Goal: Information Seeking & Learning: Check status

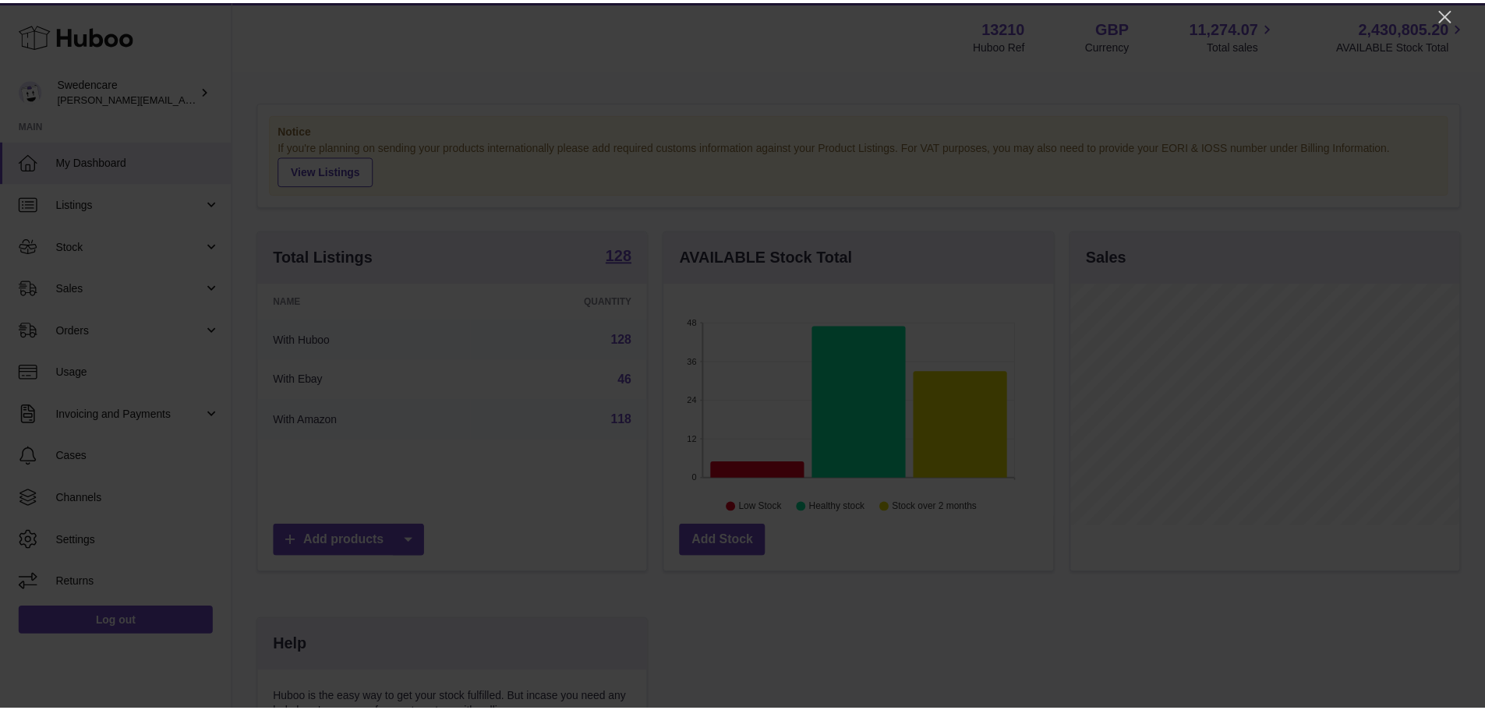
scroll to position [243, 393]
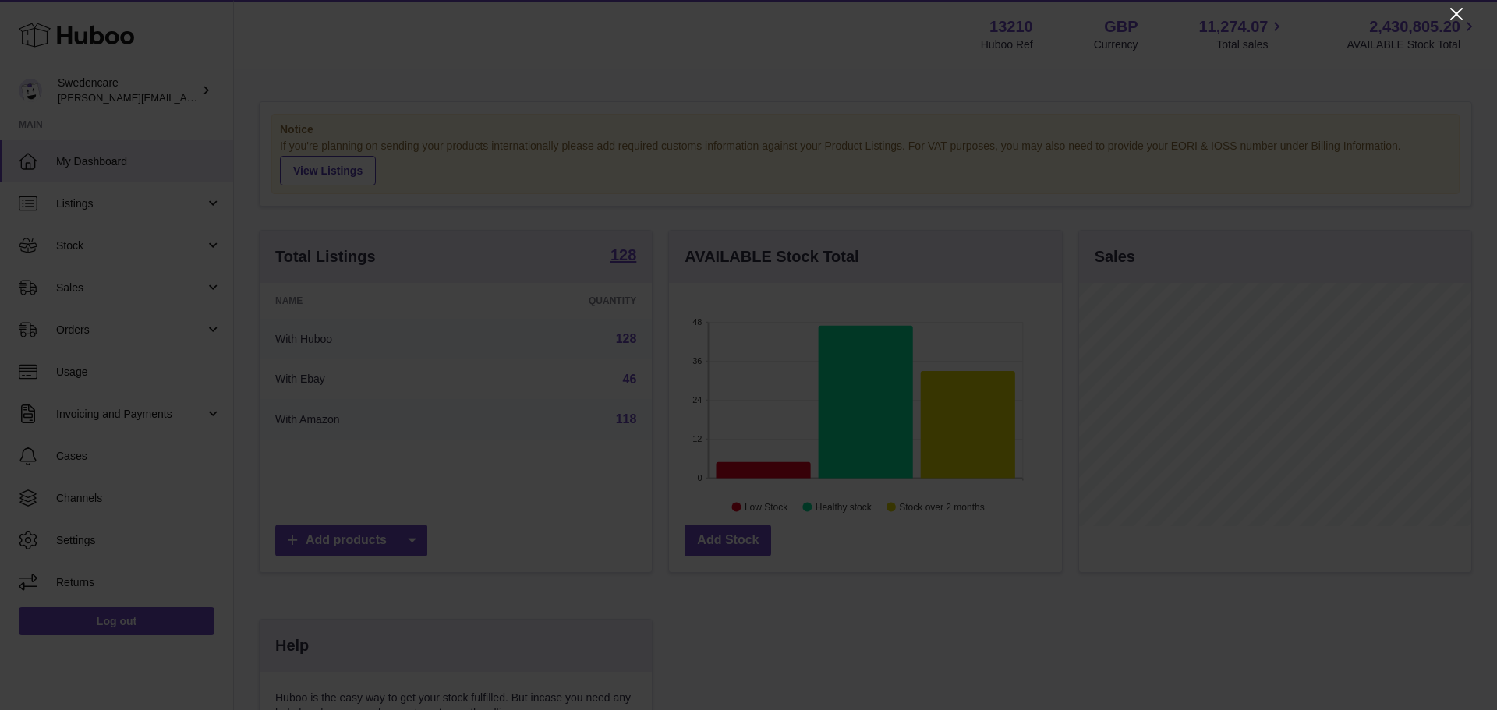
click at [1457, 17] on icon "Close" at bounding box center [1456, 14] width 19 height 19
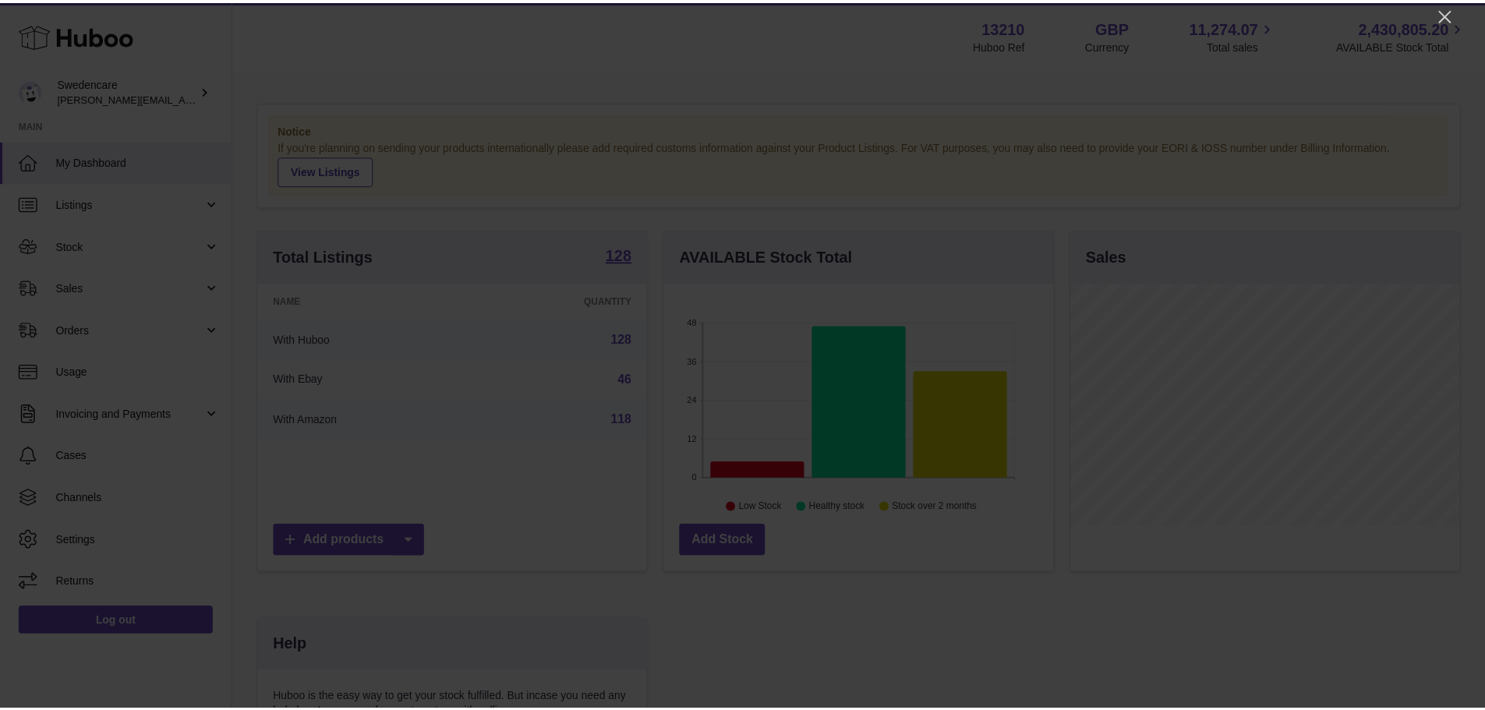
scroll to position [779480, 779335]
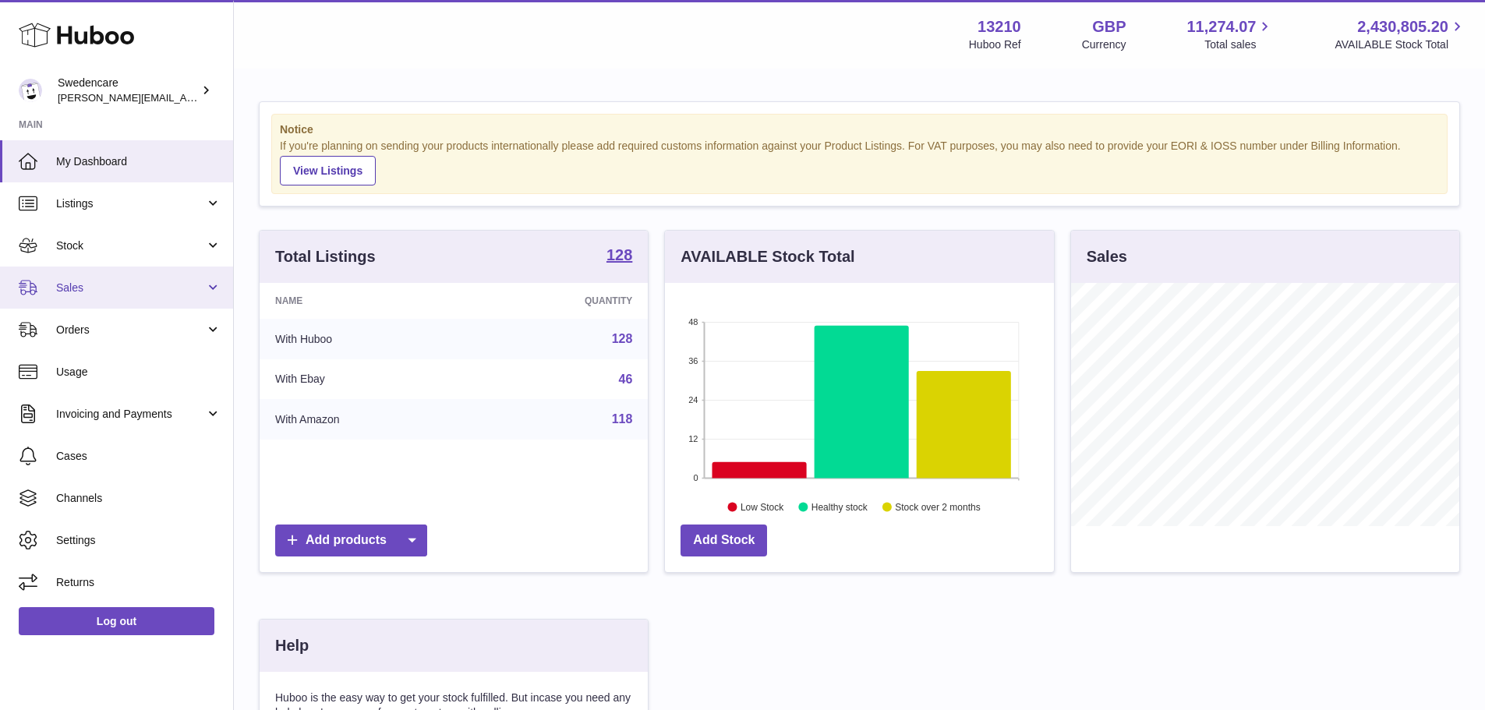
click at [94, 288] on span "Sales" at bounding box center [130, 288] width 149 height 15
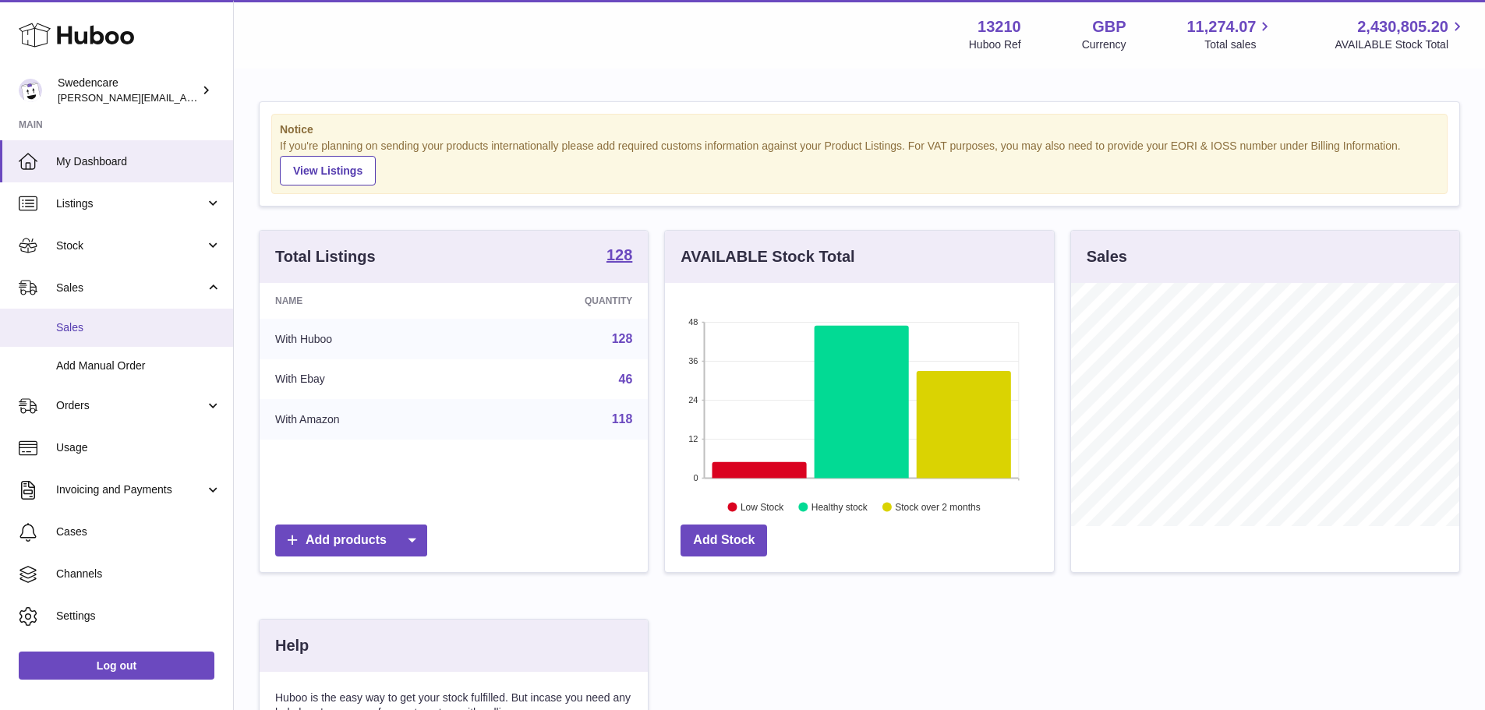
click at [94, 329] on span "Sales" at bounding box center [138, 327] width 165 height 15
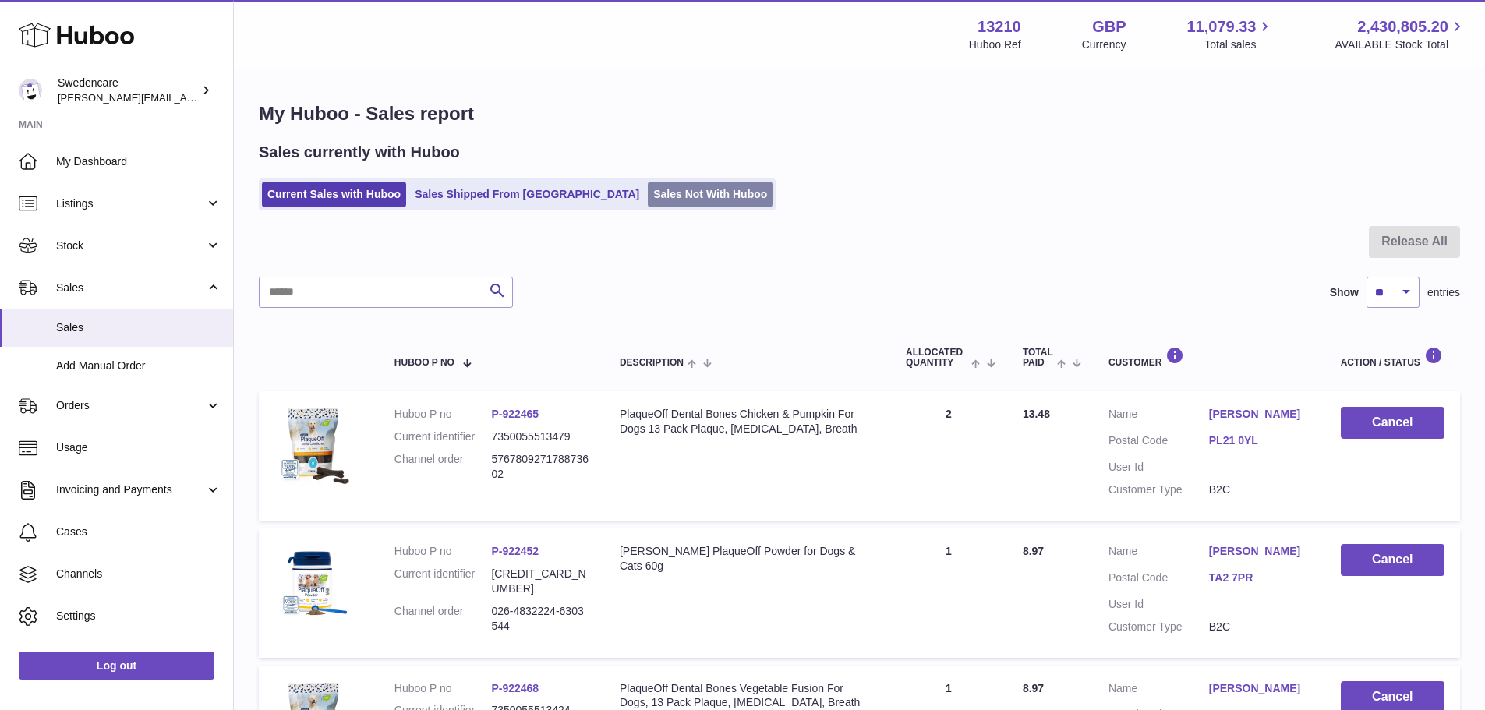
click at [648, 196] on link "Sales Not With Huboo" at bounding box center [710, 195] width 125 height 26
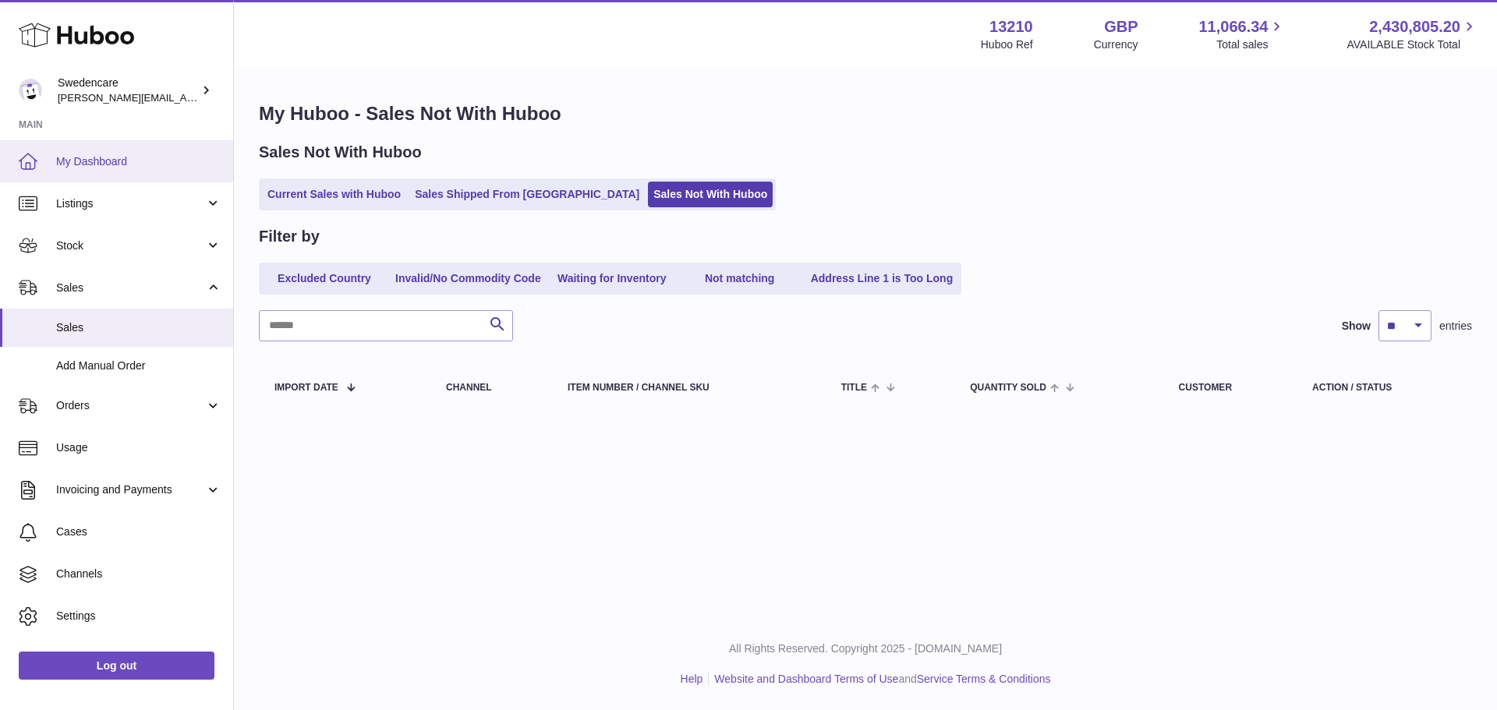
click at [126, 168] on span "My Dashboard" at bounding box center [138, 161] width 165 height 15
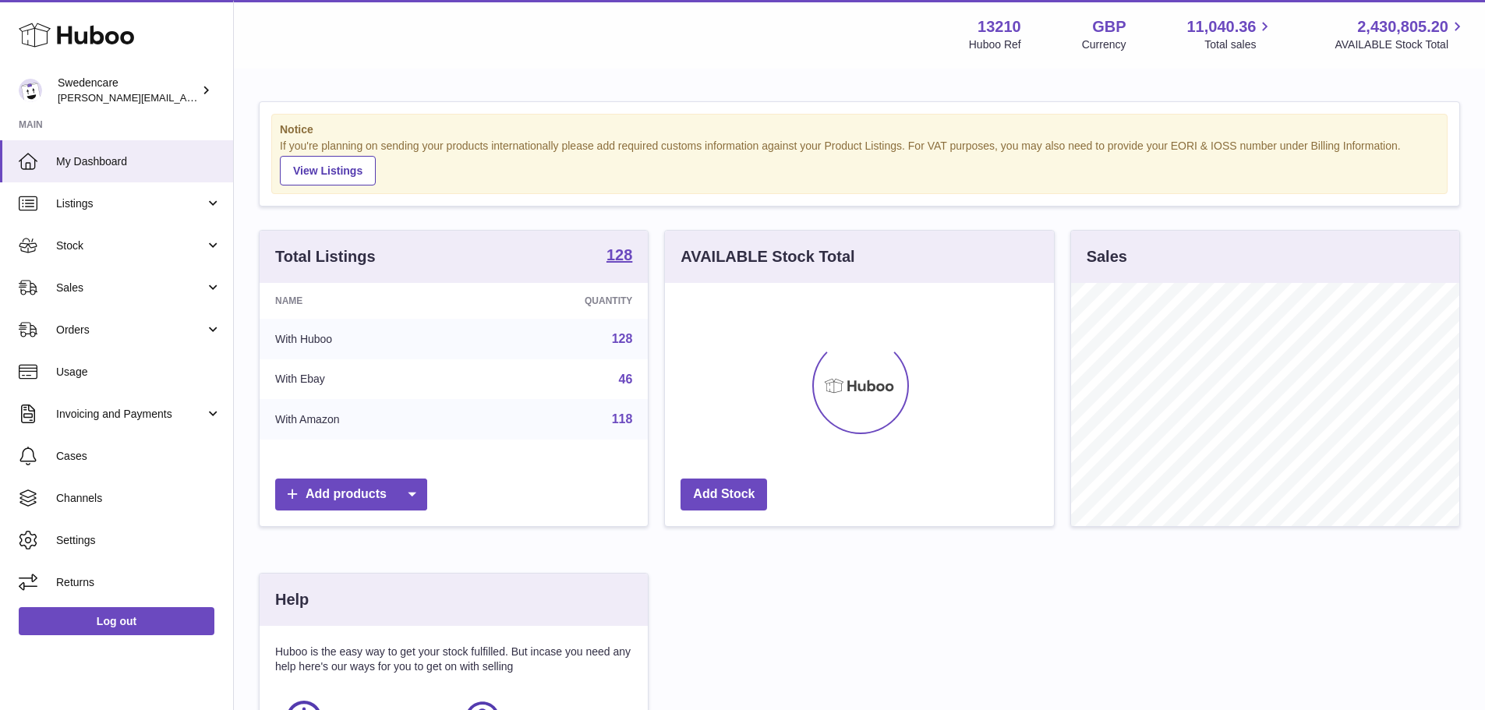
scroll to position [243, 389]
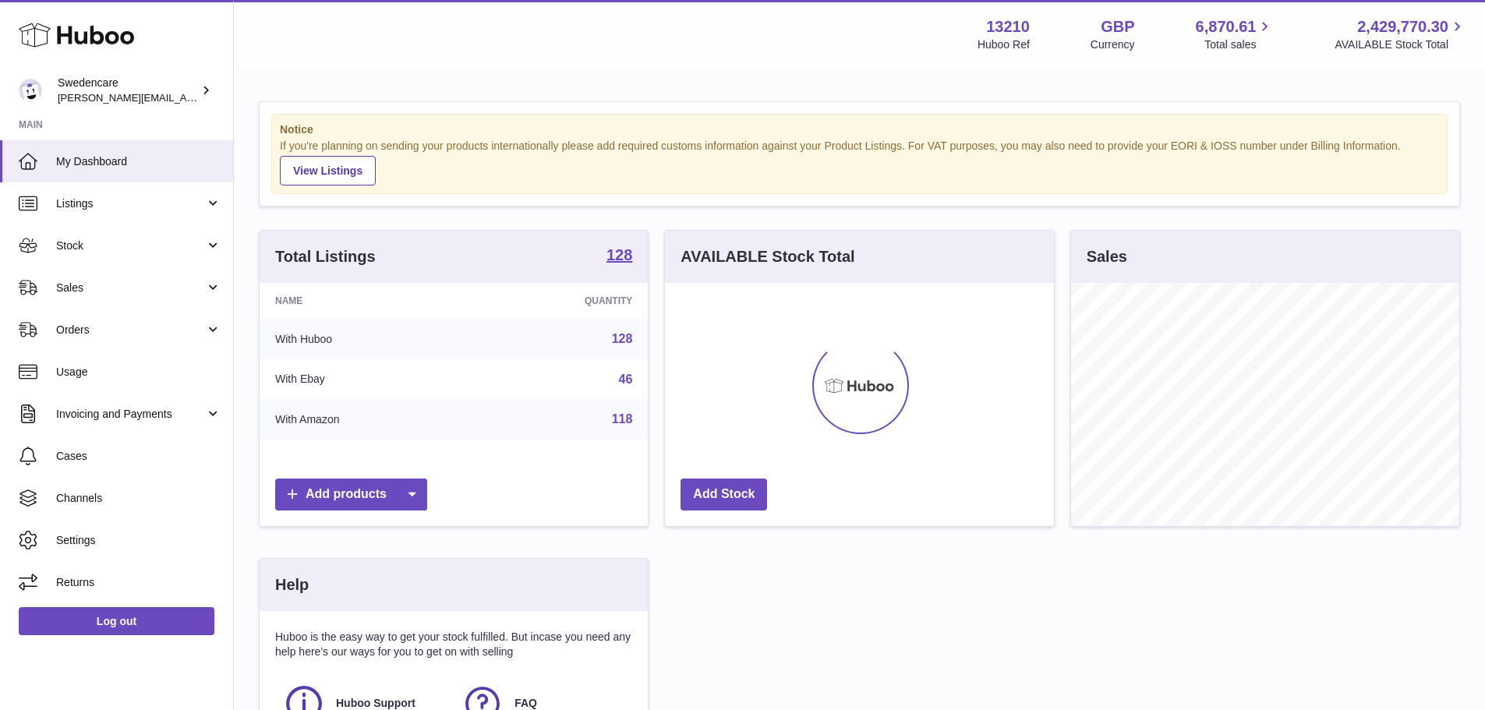
scroll to position [243, 389]
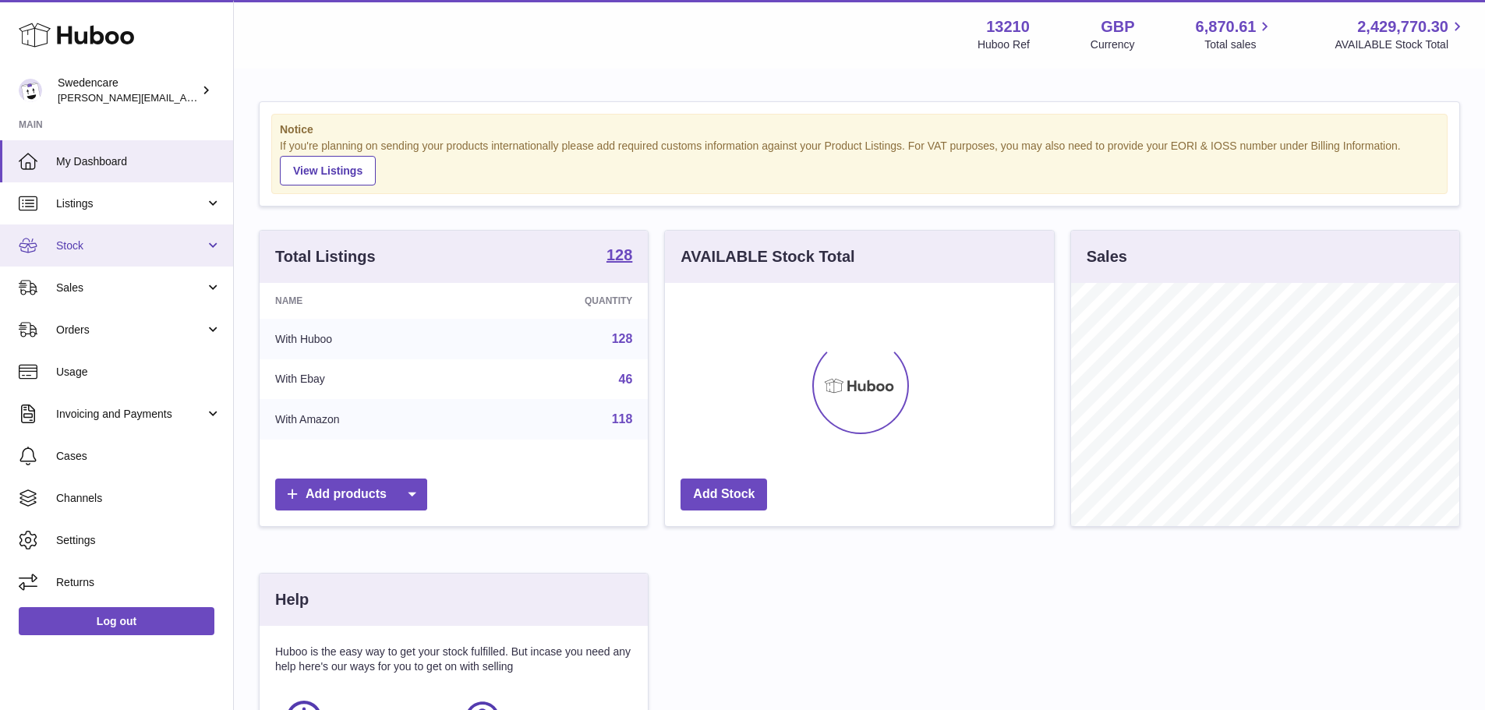
click at [93, 249] on span "Stock" at bounding box center [130, 246] width 149 height 15
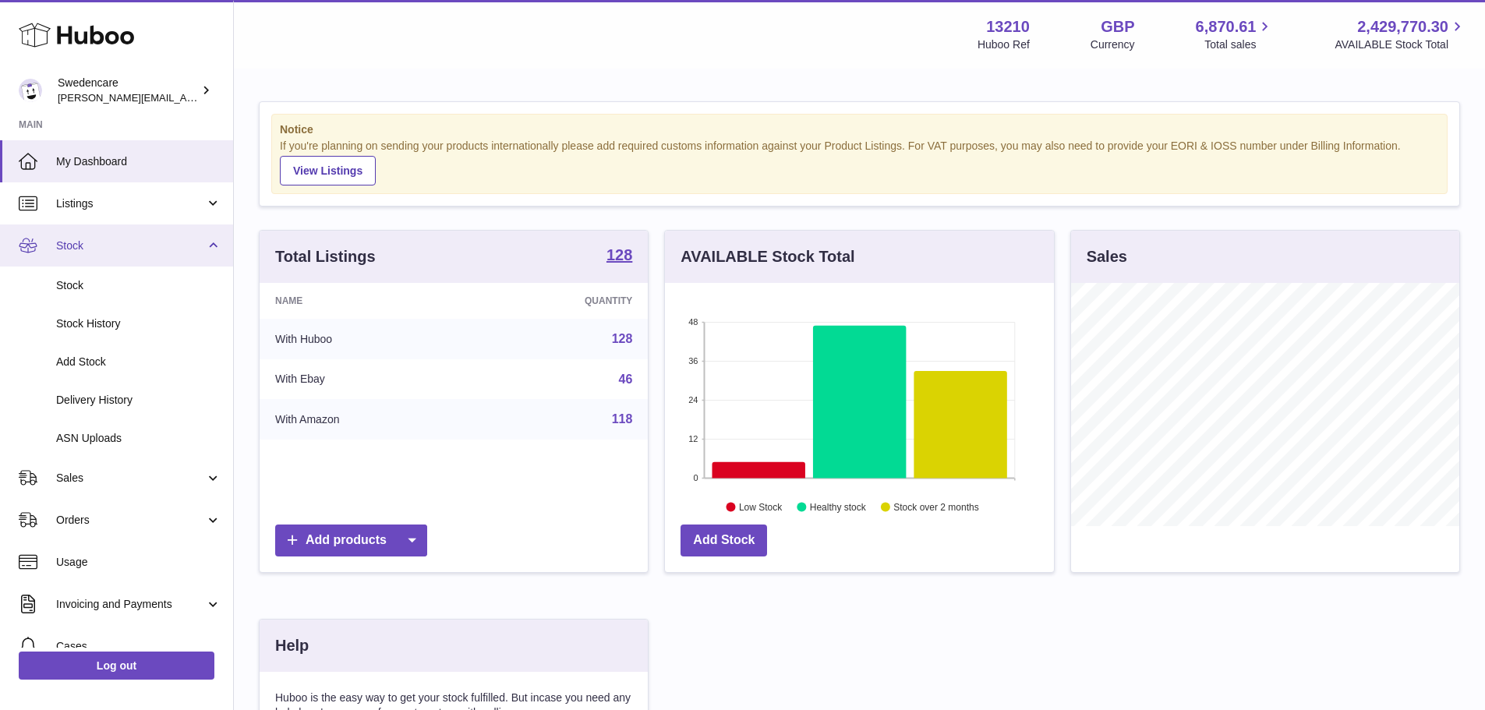
click at [84, 251] on span "Stock" at bounding box center [130, 246] width 149 height 15
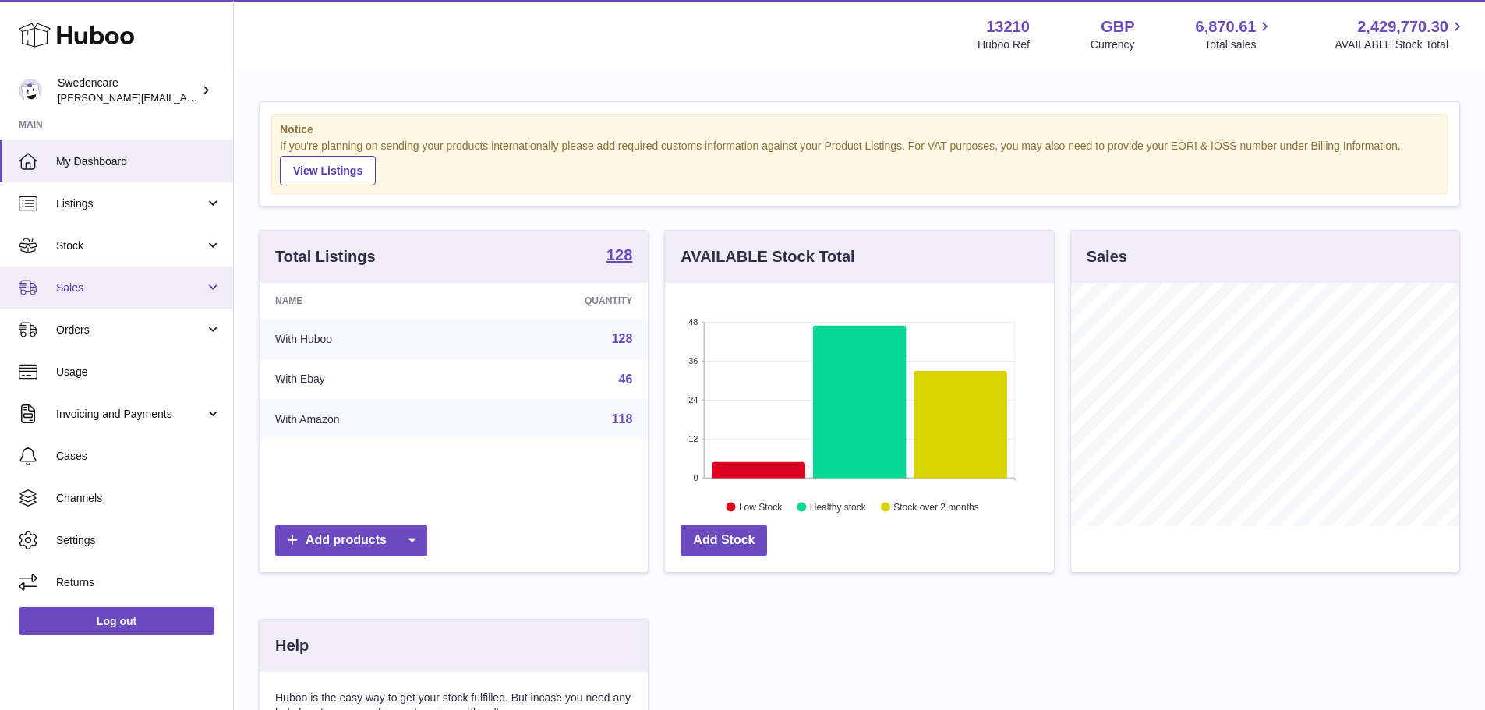
click at [87, 288] on span "Sales" at bounding box center [130, 288] width 149 height 15
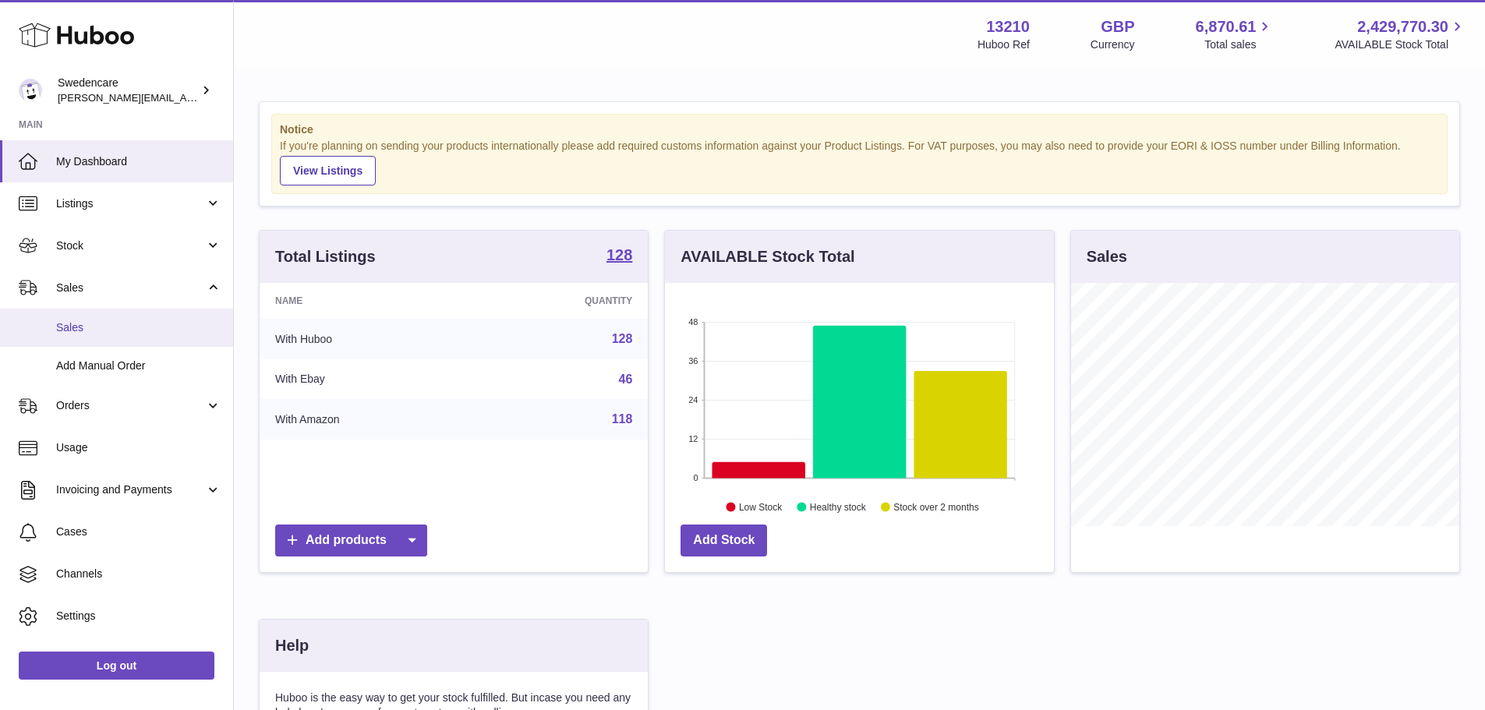
click at [89, 335] on link "Sales" at bounding box center [116, 328] width 233 height 38
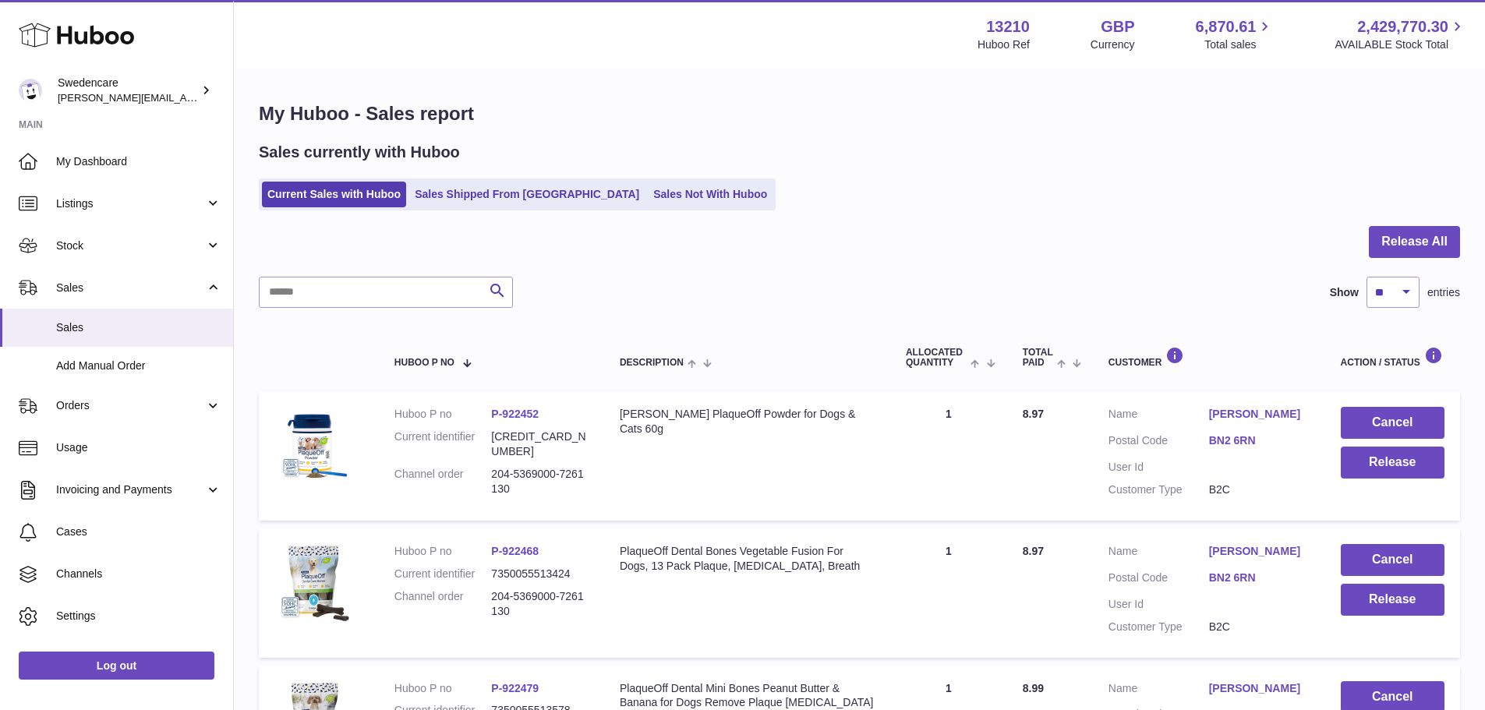
click at [663, 191] on link "Sales Not With Huboo" at bounding box center [710, 195] width 125 height 26
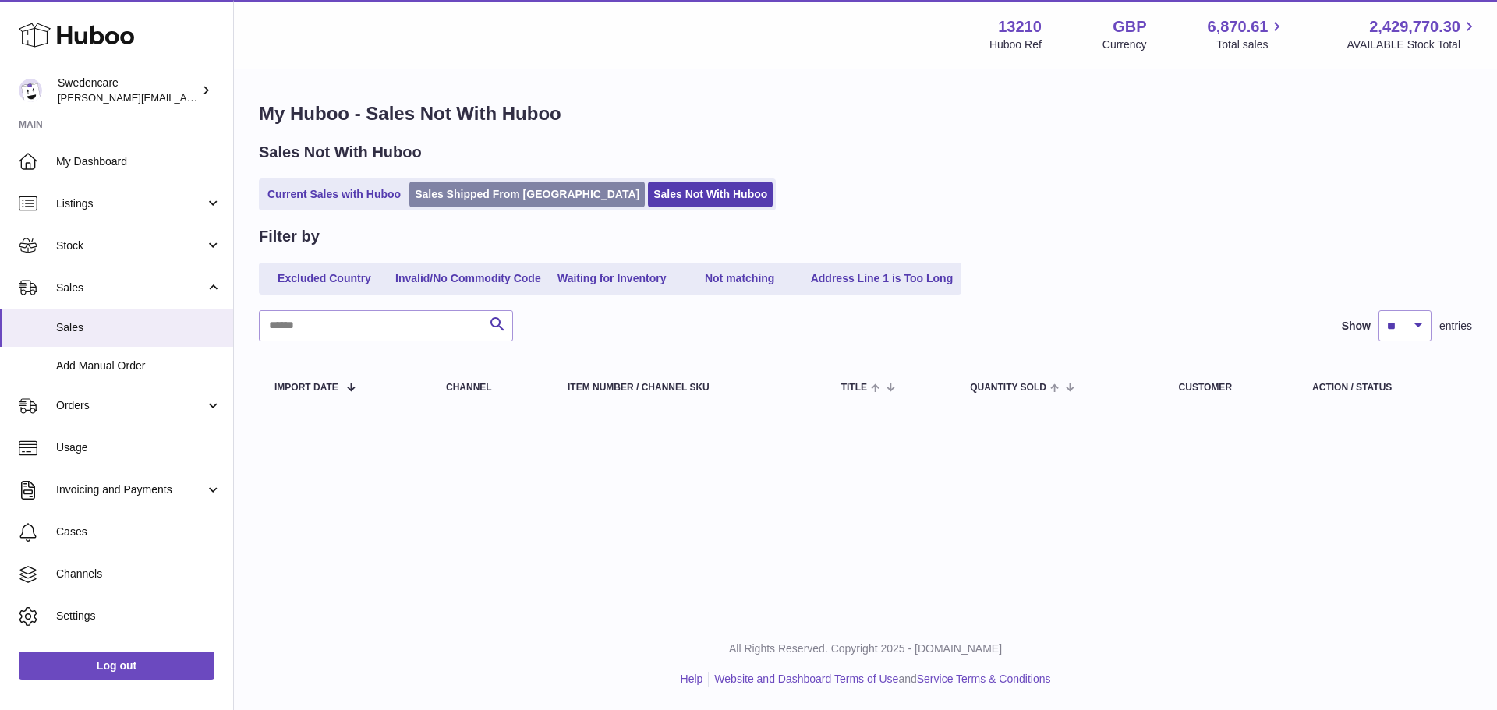
click at [456, 195] on link "Sales Shipped From [GEOGRAPHIC_DATA]" at bounding box center [526, 195] width 235 height 26
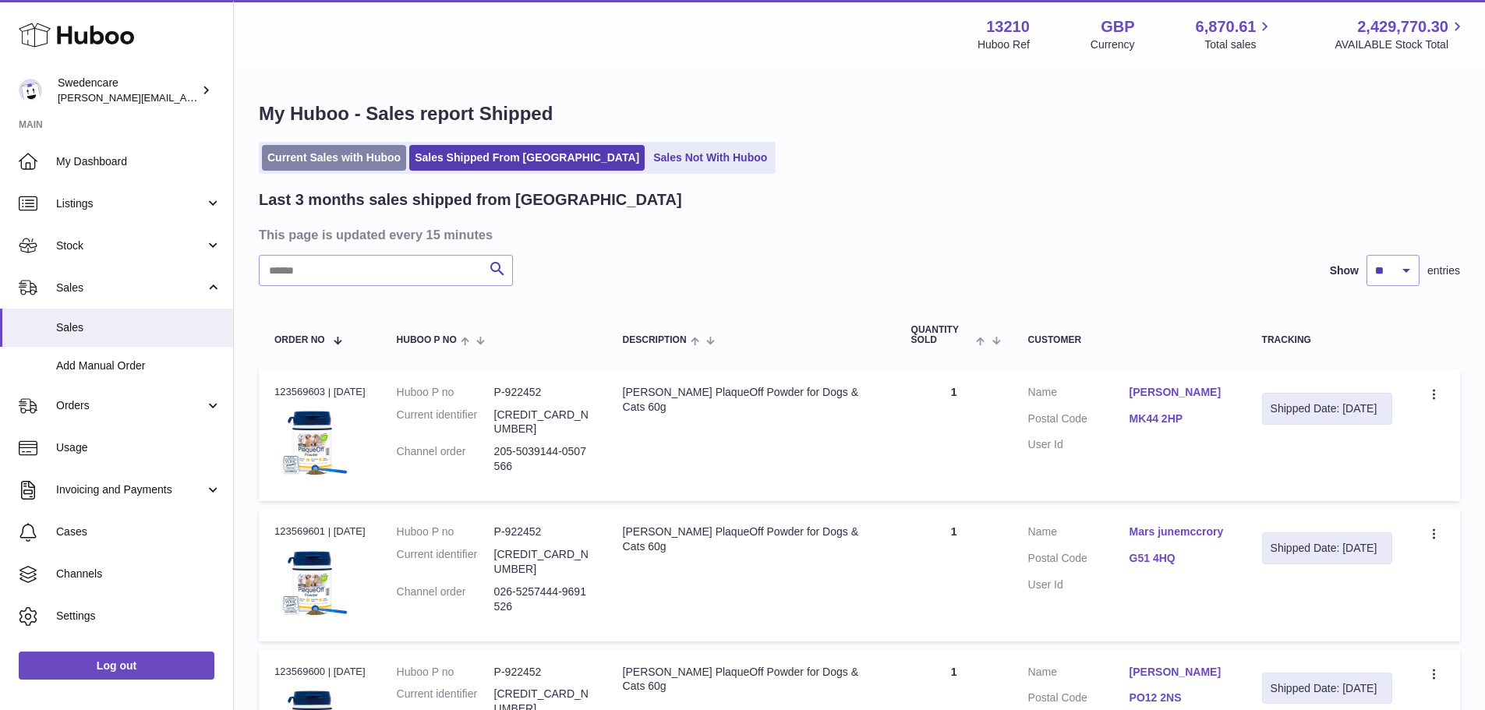
click at [332, 164] on link "Current Sales with Huboo" at bounding box center [334, 158] width 144 height 26
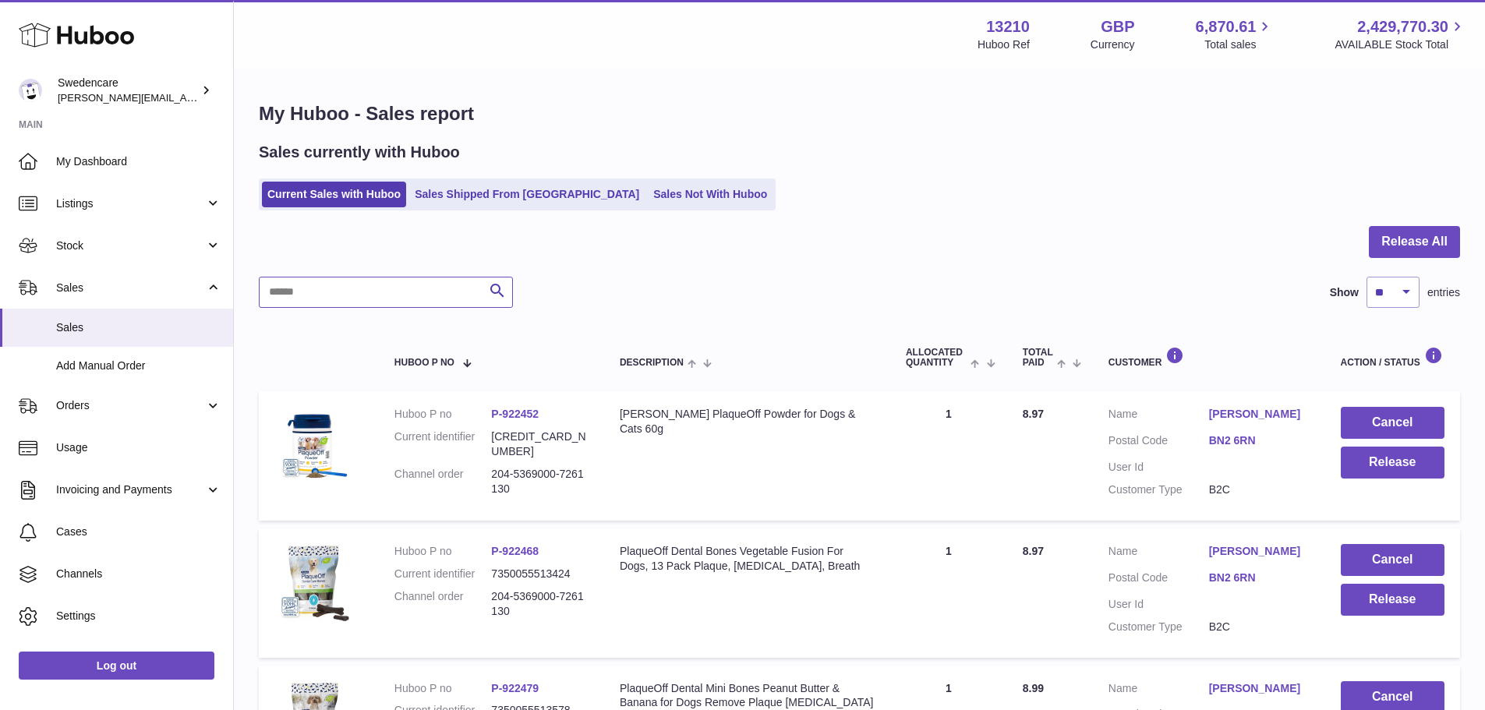
click at [356, 288] on input "text" at bounding box center [386, 292] width 254 height 31
paste input "**********"
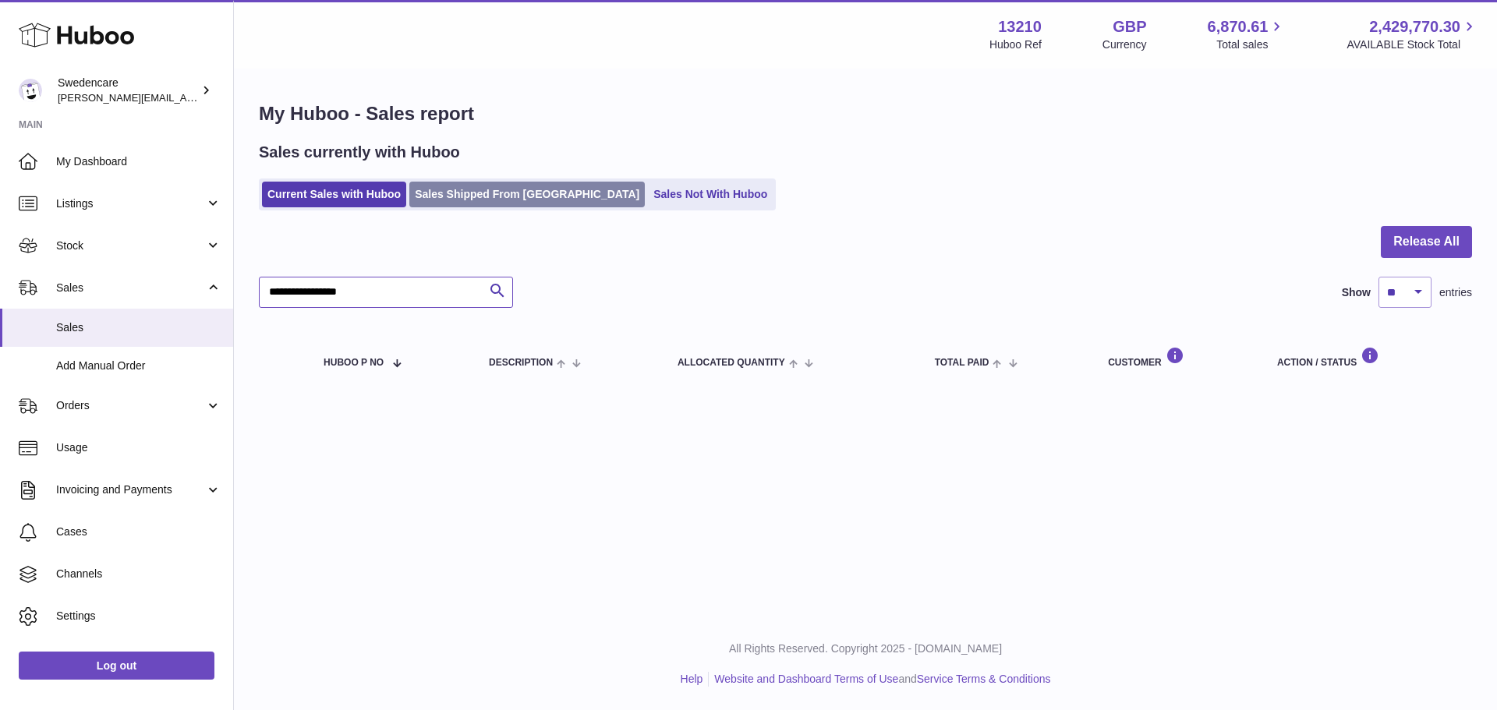
type input "**********"
click at [463, 196] on link "Sales Shipped From Huboo" at bounding box center [526, 195] width 235 height 26
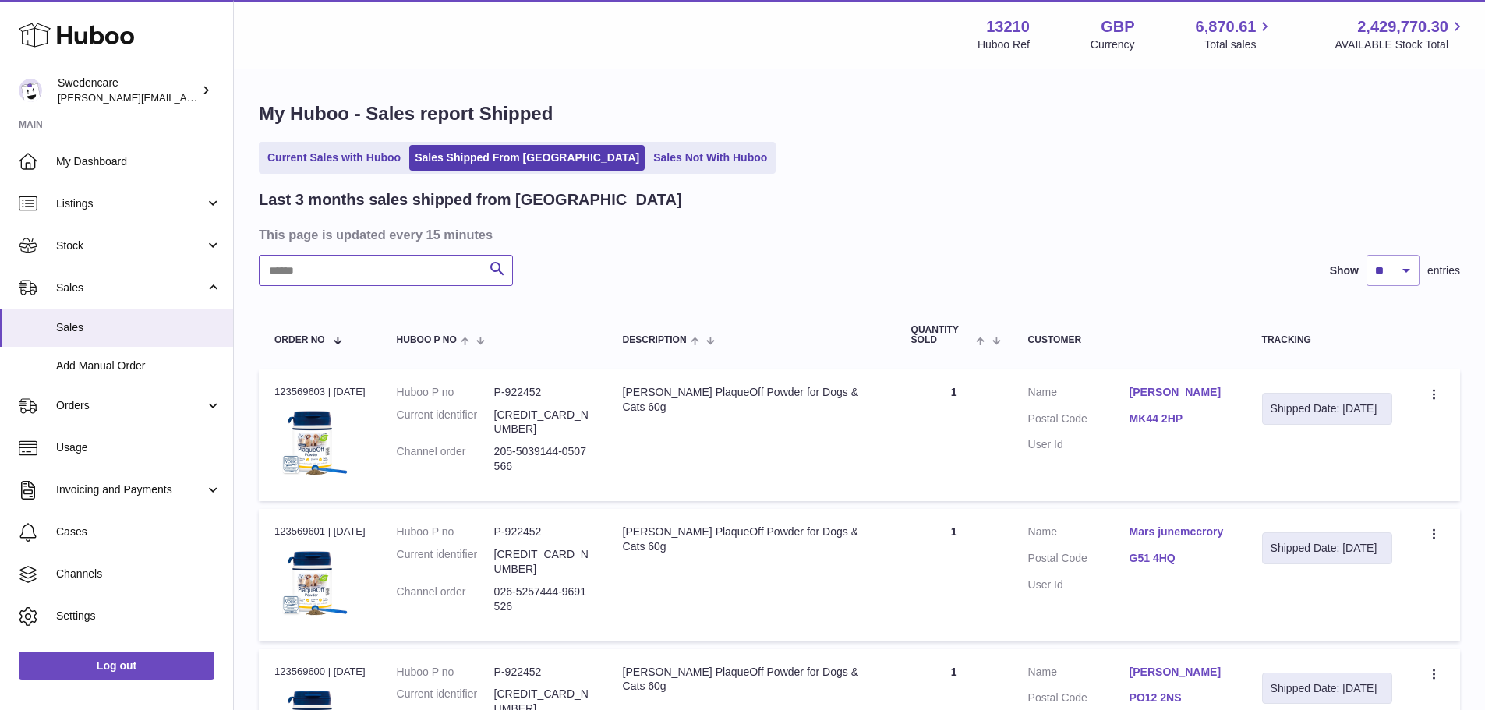
click at [389, 274] on input "text" at bounding box center [386, 270] width 254 height 31
paste input "**********"
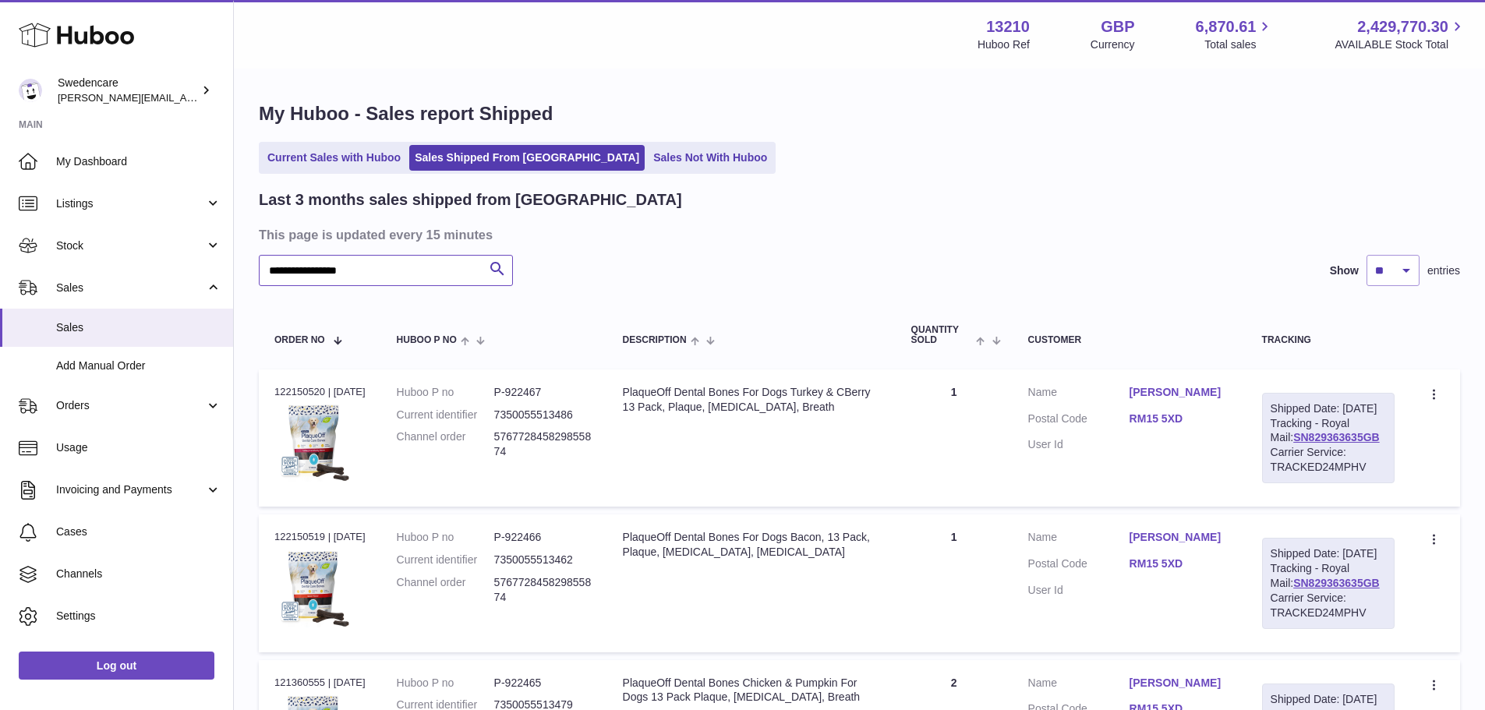
type input "**********"
click at [115, 154] on span "My Dashboard" at bounding box center [138, 161] width 165 height 15
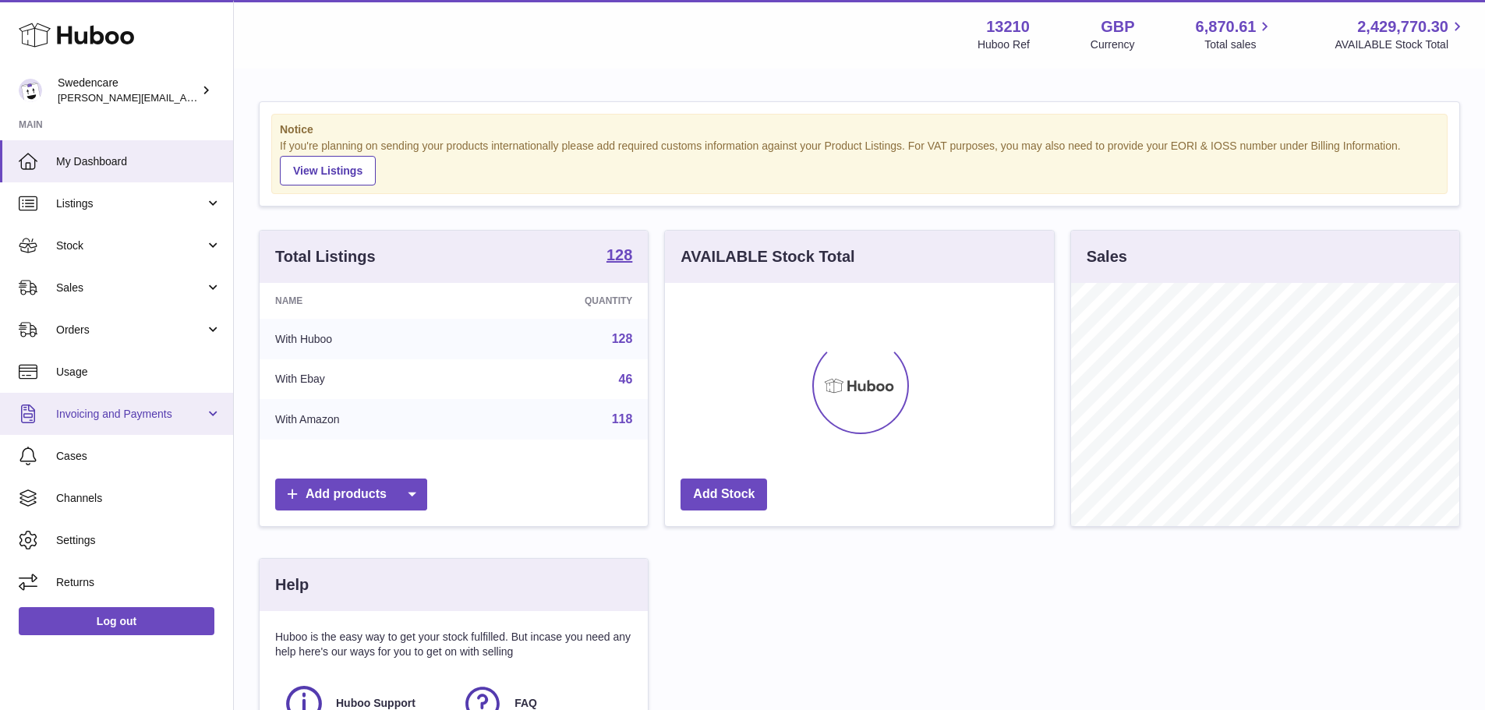
scroll to position [243, 389]
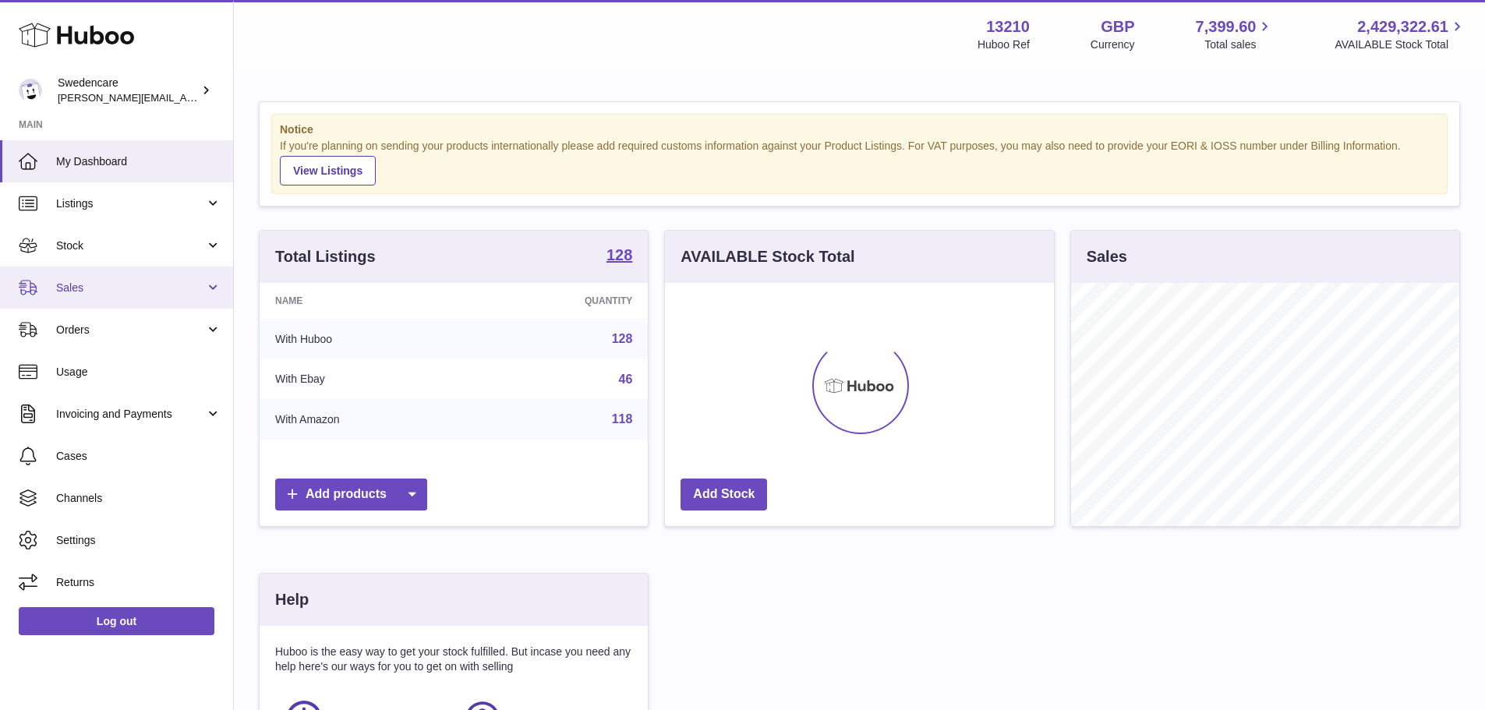
scroll to position [243, 389]
click at [87, 295] on span "Sales" at bounding box center [130, 288] width 149 height 15
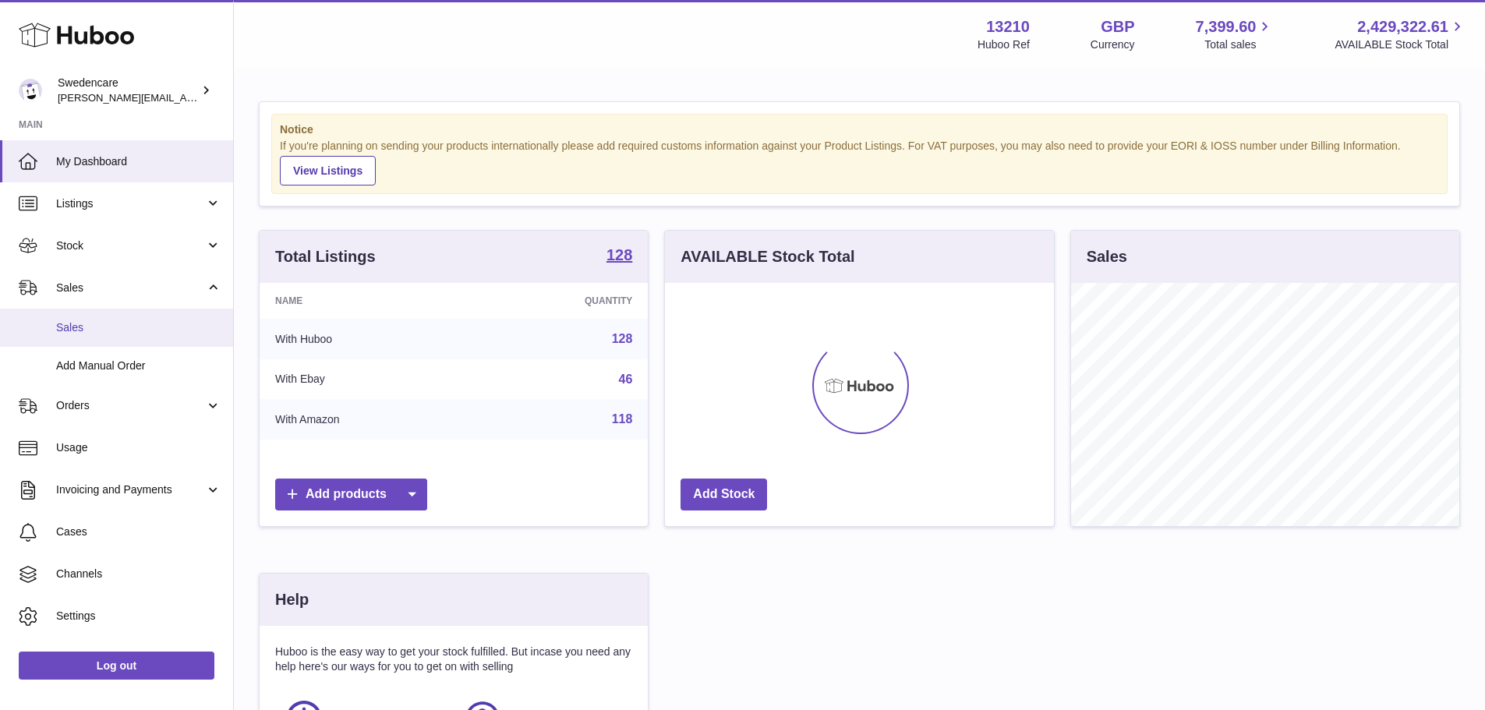
click at [82, 325] on span "Sales" at bounding box center [138, 327] width 165 height 15
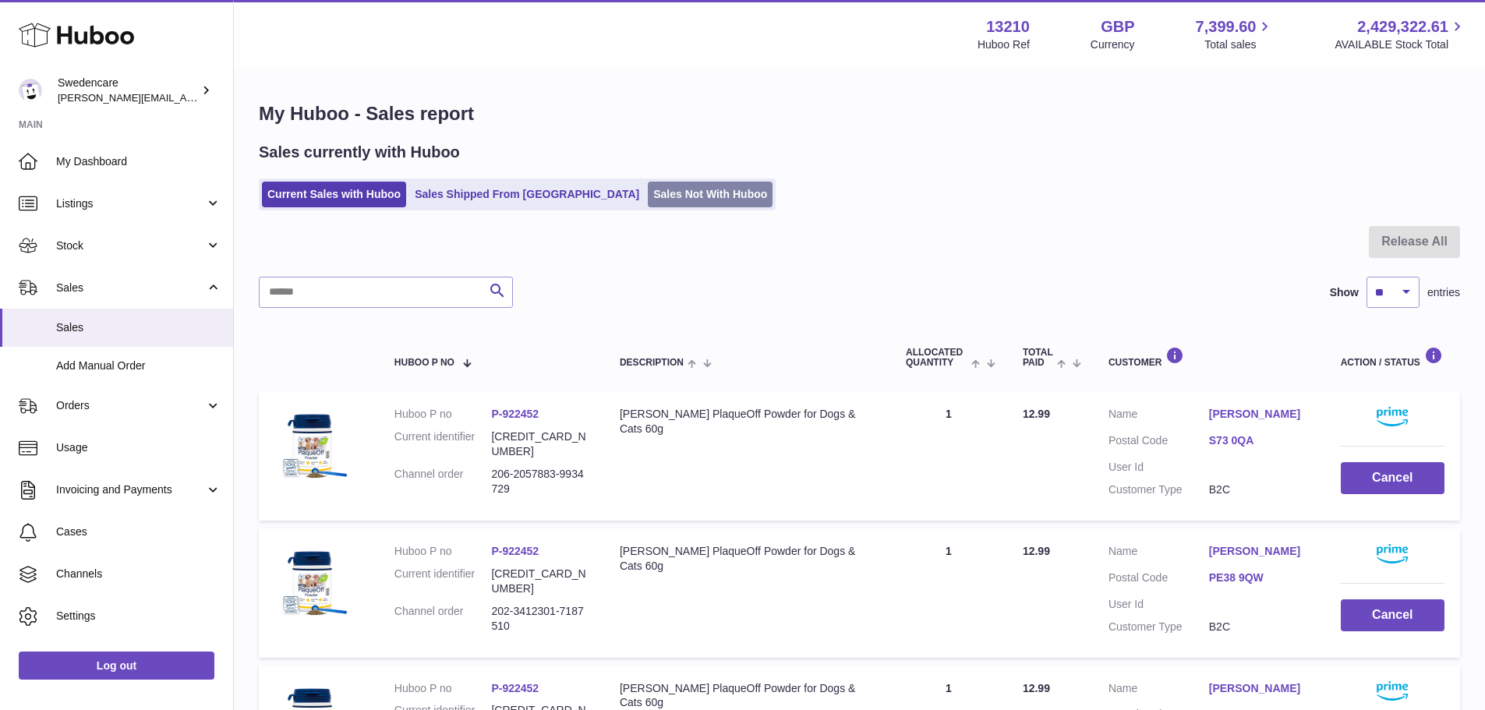
click at [648, 195] on link "Sales Not With Huboo" at bounding box center [710, 195] width 125 height 26
